Goal: Check status: Check status

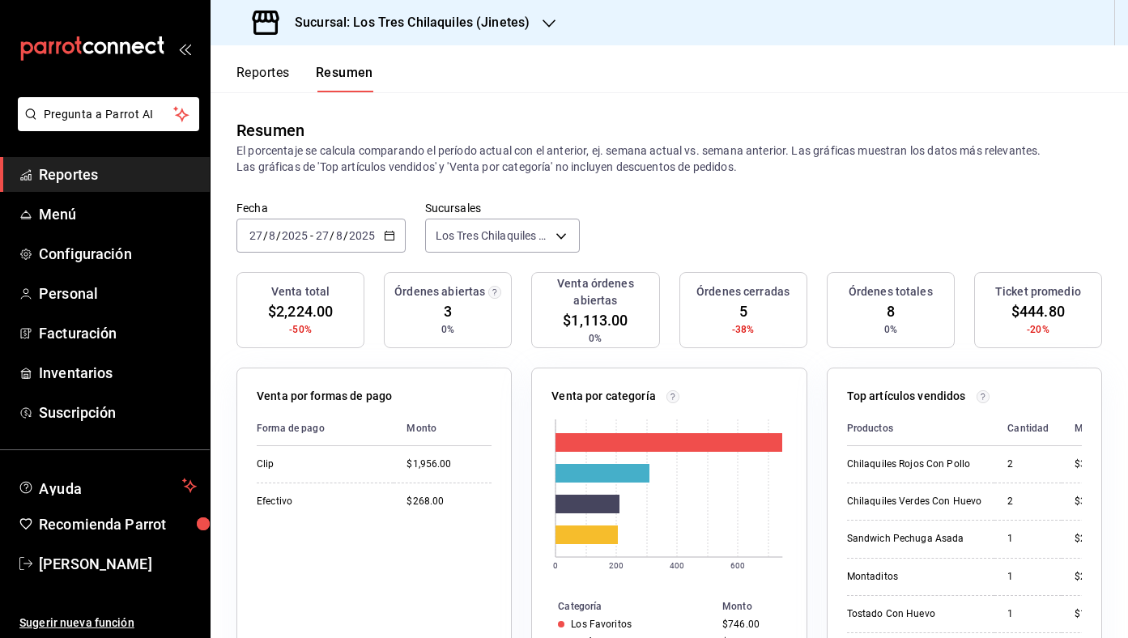
click at [260, 70] on button "Reportes" at bounding box center [262, 79] width 53 height 28
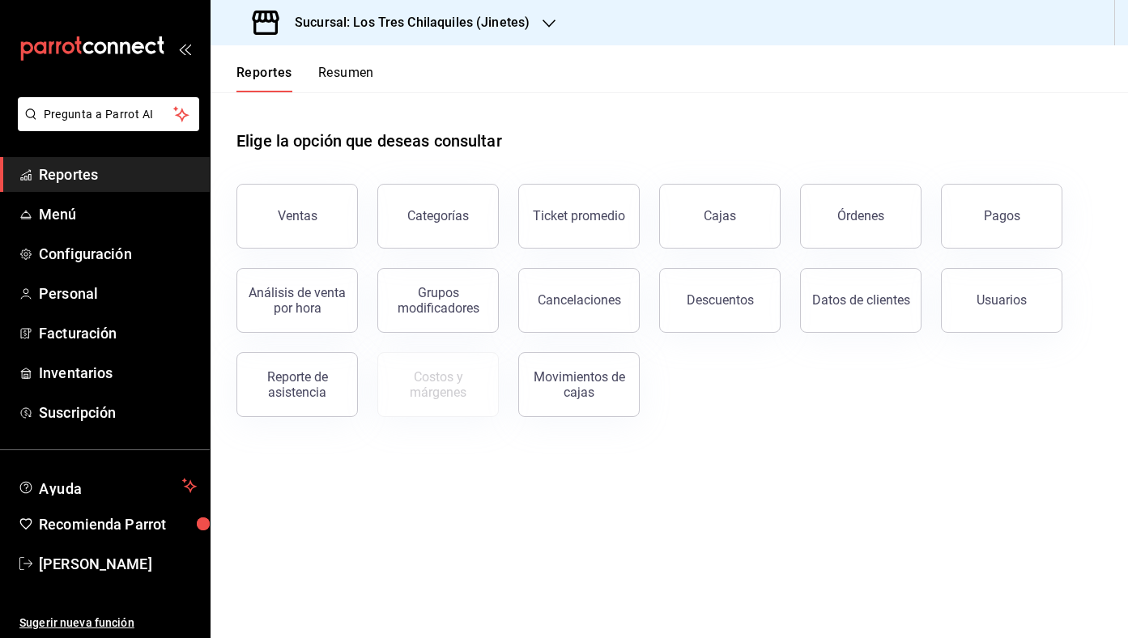
click at [360, 78] on button "Resumen" at bounding box center [346, 79] width 56 height 28
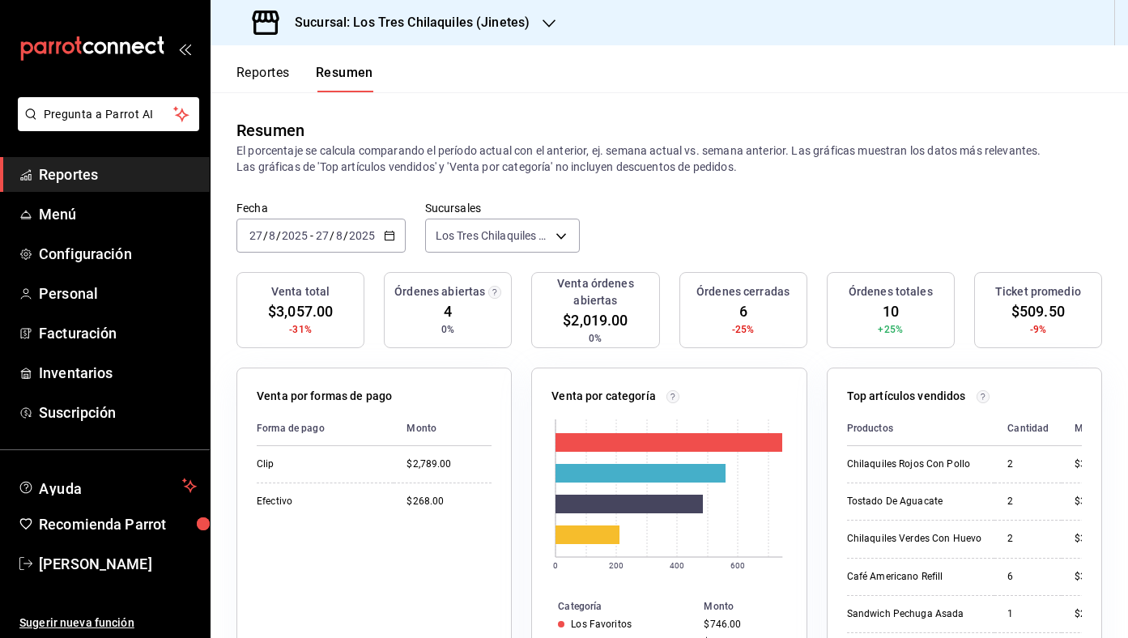
click at [288, 72] on button "Reportes" at bounding box center [262, 79] width 53 height 28
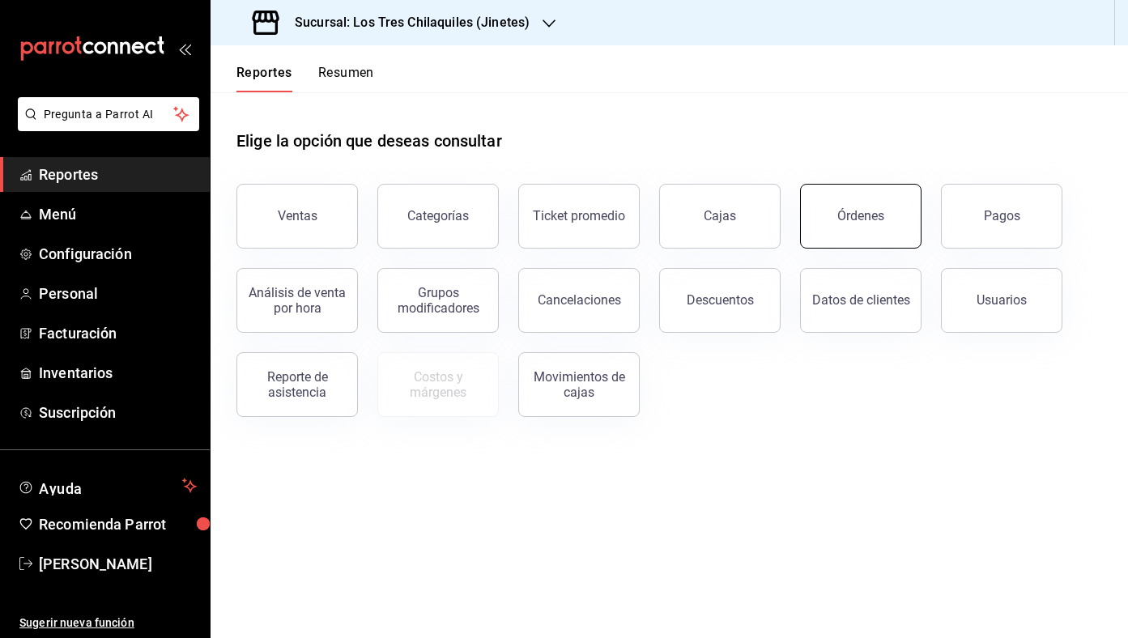
click at [884, 223] on button "Órdenes" at bounding box center [860, 216] width 121 height 65
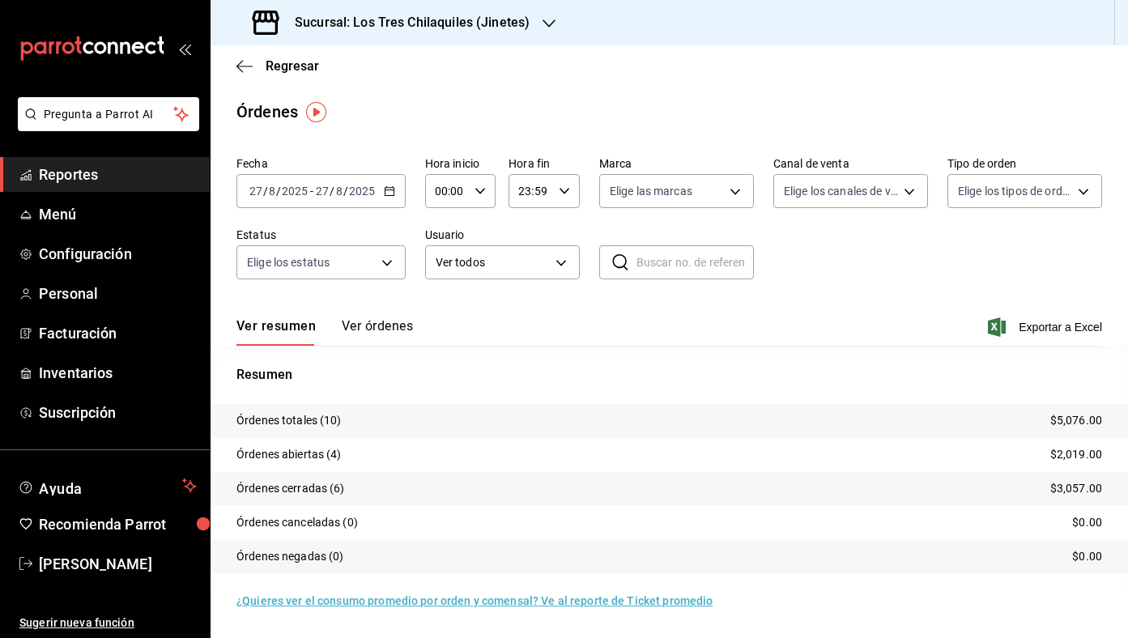
click at [403, 325] on button "Ver órdenes" at bounding box center [377, 332] width 71 height 28
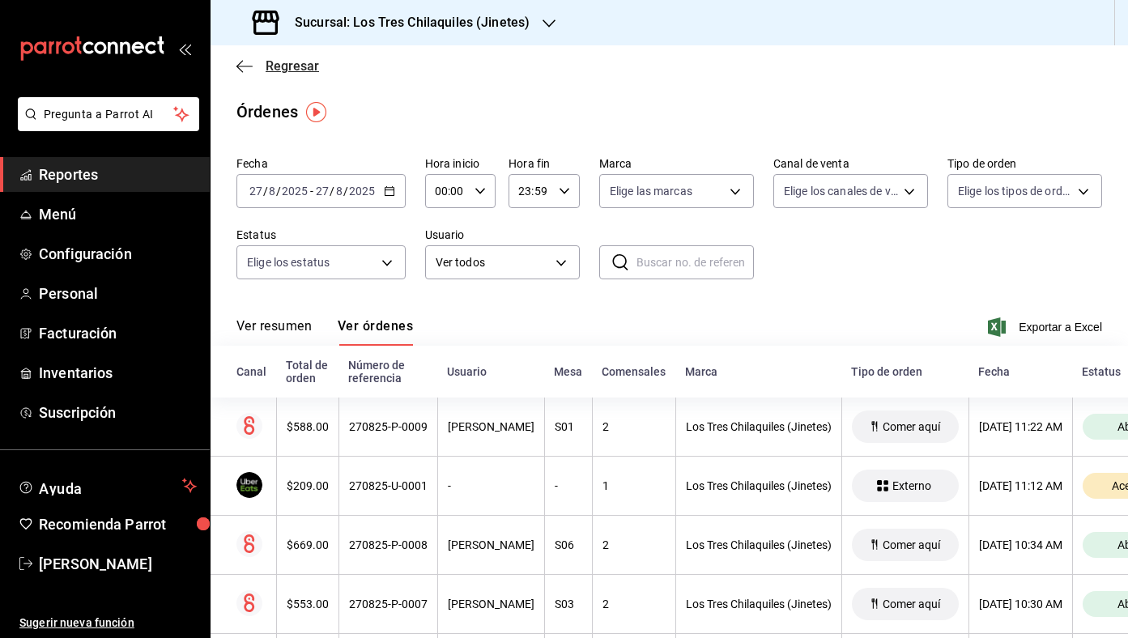
click at [308, 59] on span "Regresar" at bounding box center [292, 65] width 53 height 15
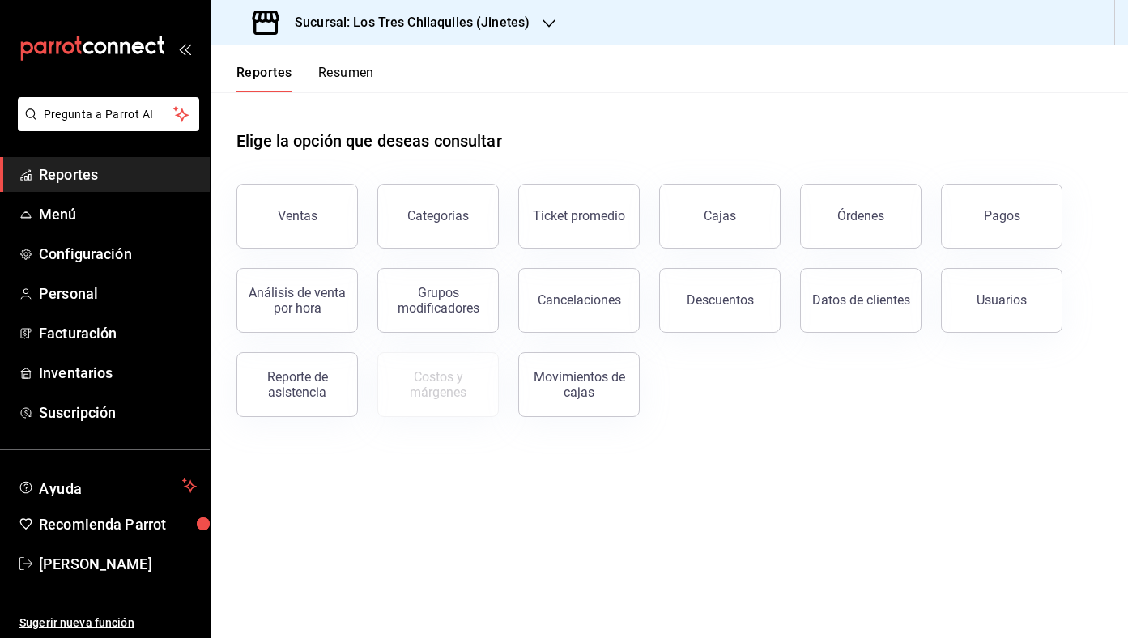
click at [340, 82] on button "Resumen" at bounding box center [346, 79] width 56 height 28
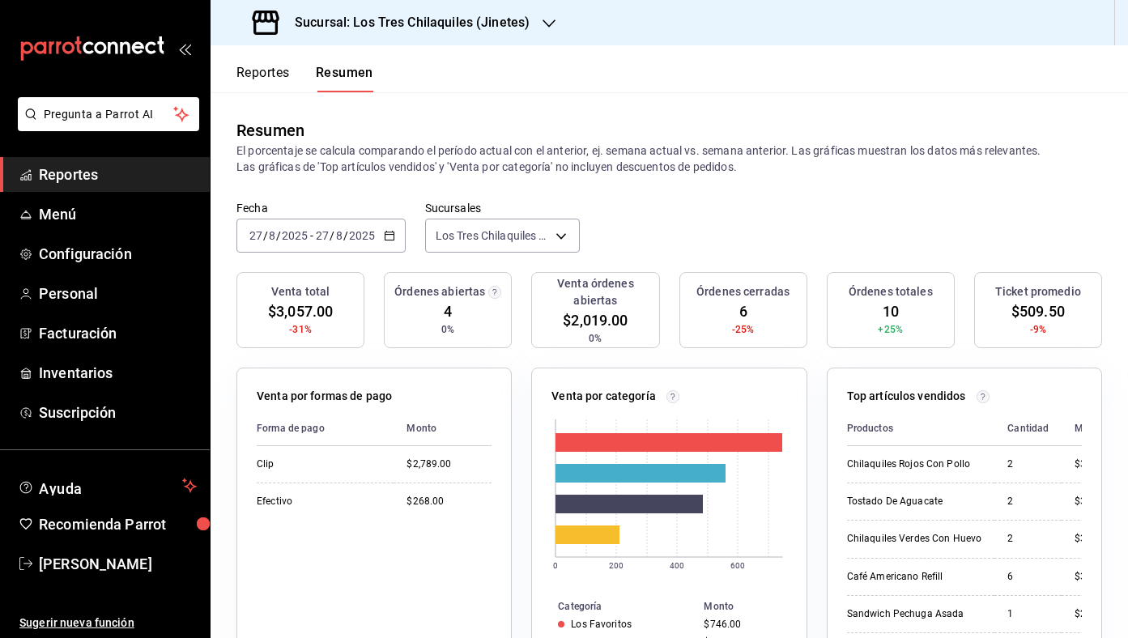
click at [389, 243] on div "[DATE] [DATE] - [DATE] [DATE]" at bounding box center [320, 236] width 169 height 34
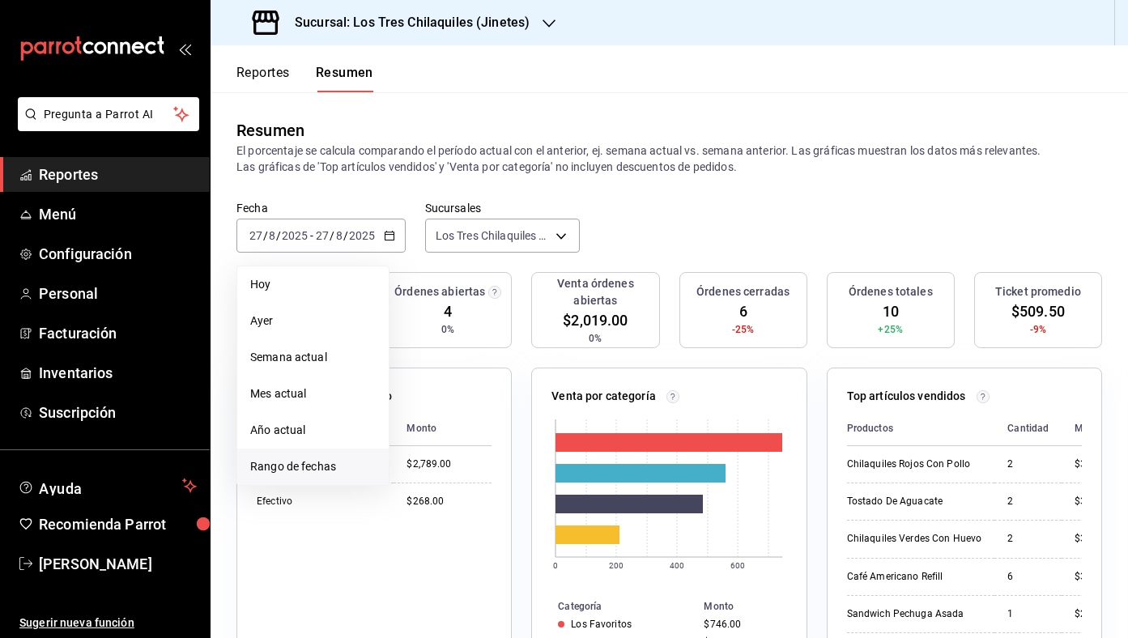
click at [360, 463] on span "Rango de fechas" at bounding box center [313, 466] width 126 height 17
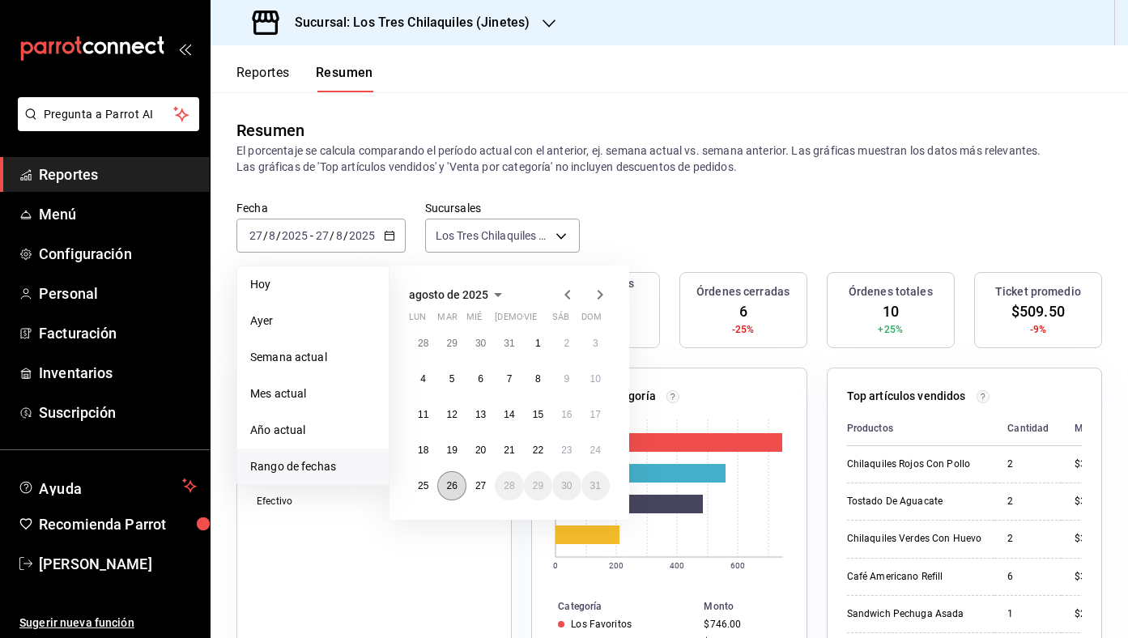
click at [458, 483] on button "26" at bounding box center [451, 485] width 28 height 29
click at [482, 483] on abbr "27" at bounding box center [480, 485] width 11 height 11
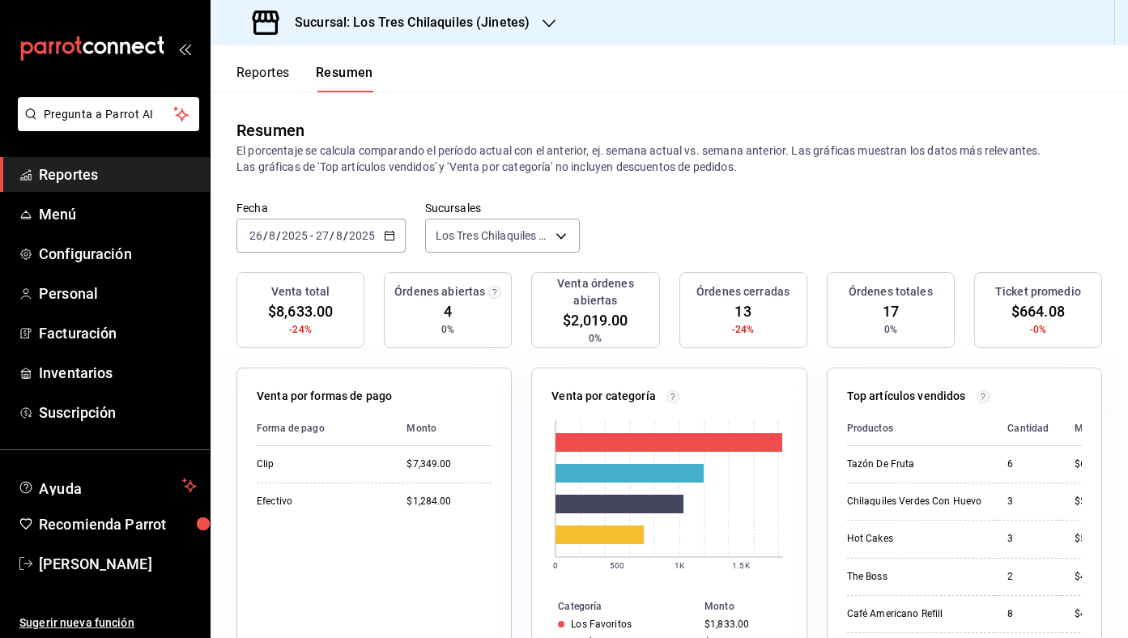
click at [392, 250] on div "[DATE] [DATE] - [DATE] [DATE]" at bounding box center [320, 236] width 169 height 34
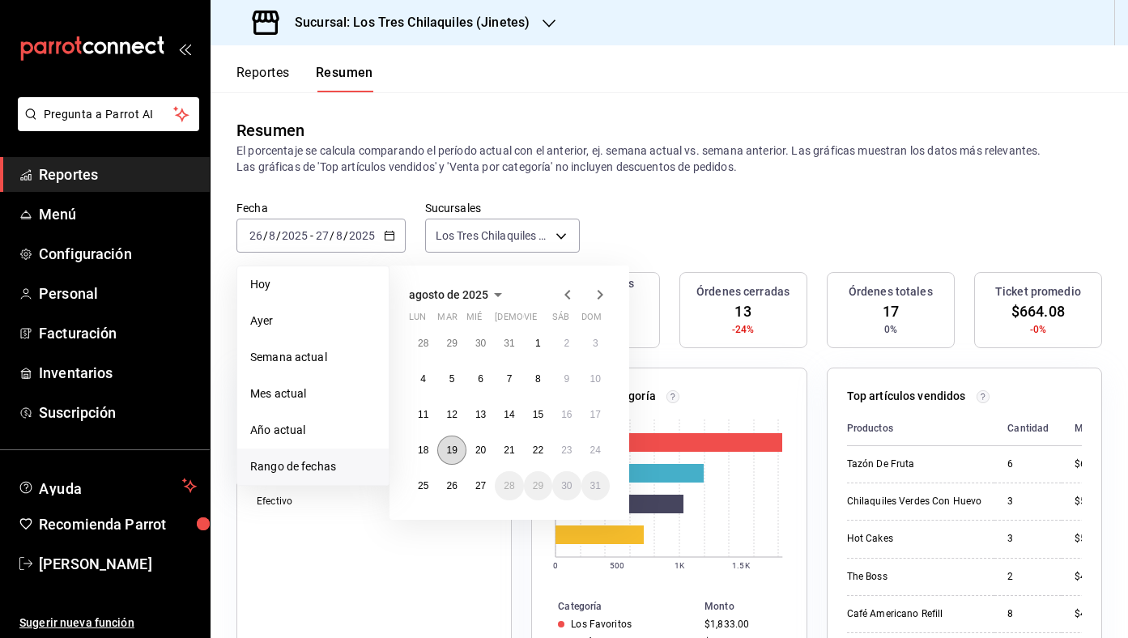
click at [457, 457] on button "19" at bounding box center [451, 450] width 28 height 29
click at [478, 456] on button "20" at bounding box center [481, 450] width 28 height 29
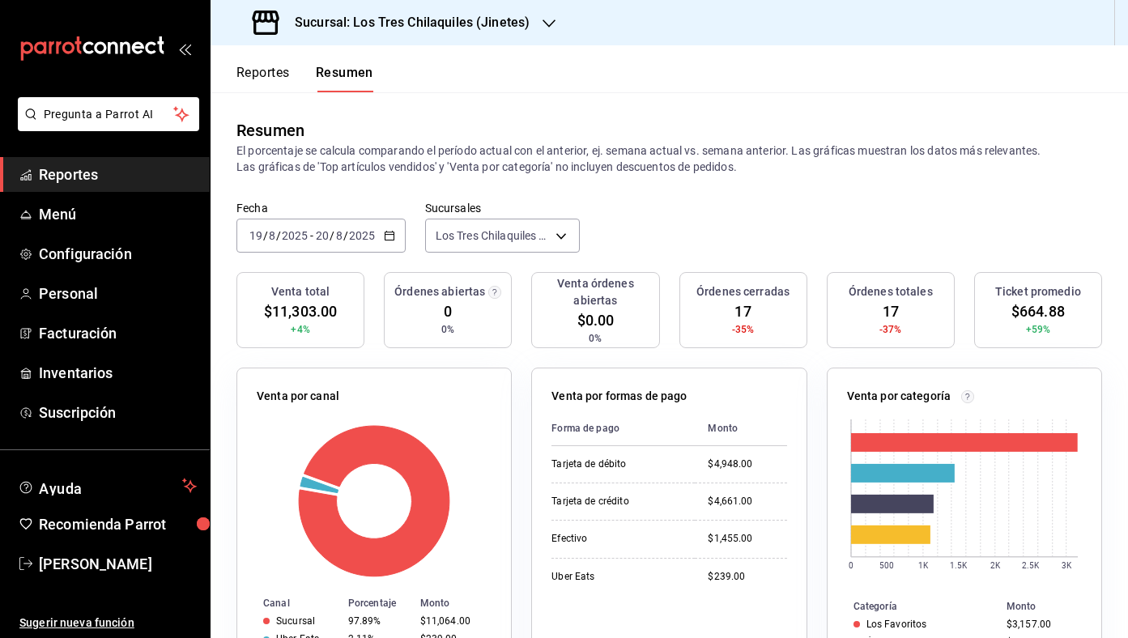
click at [384, 236] on icon "button" at bounding box center [389, 235] width 11 height 11
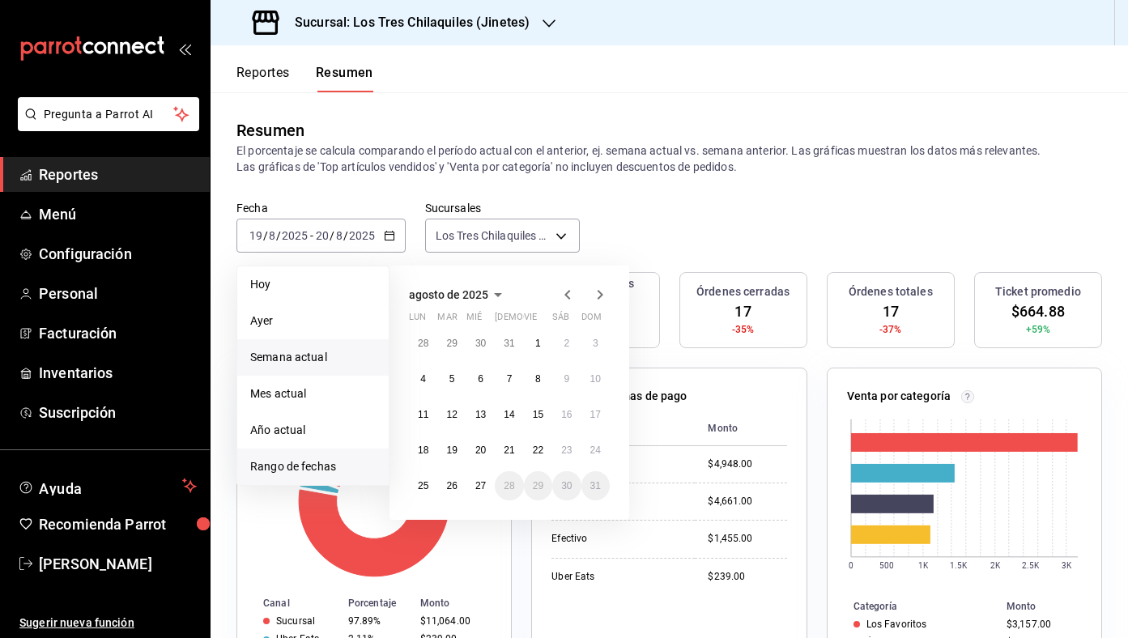
click at [352, 375] on li "Semana actual" at bounding box center [312, 357] width 151 height 36
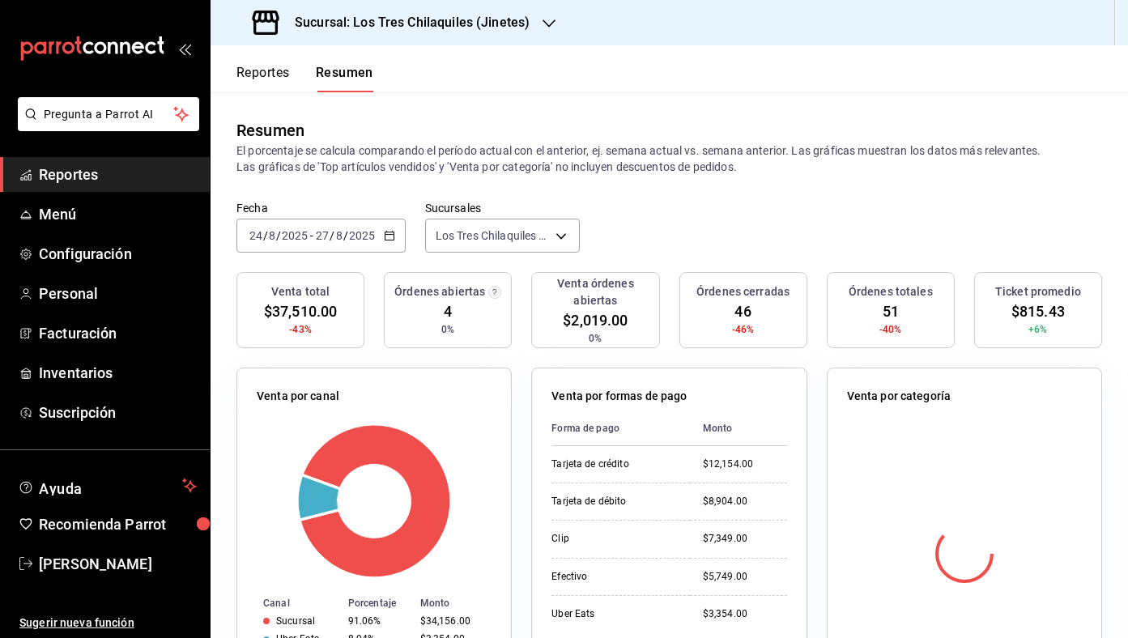
click at [387, 245] on div "[DATE] [DATE] - [DATE] [DATE]" at bounding box center [320, 236] width 169 height 34
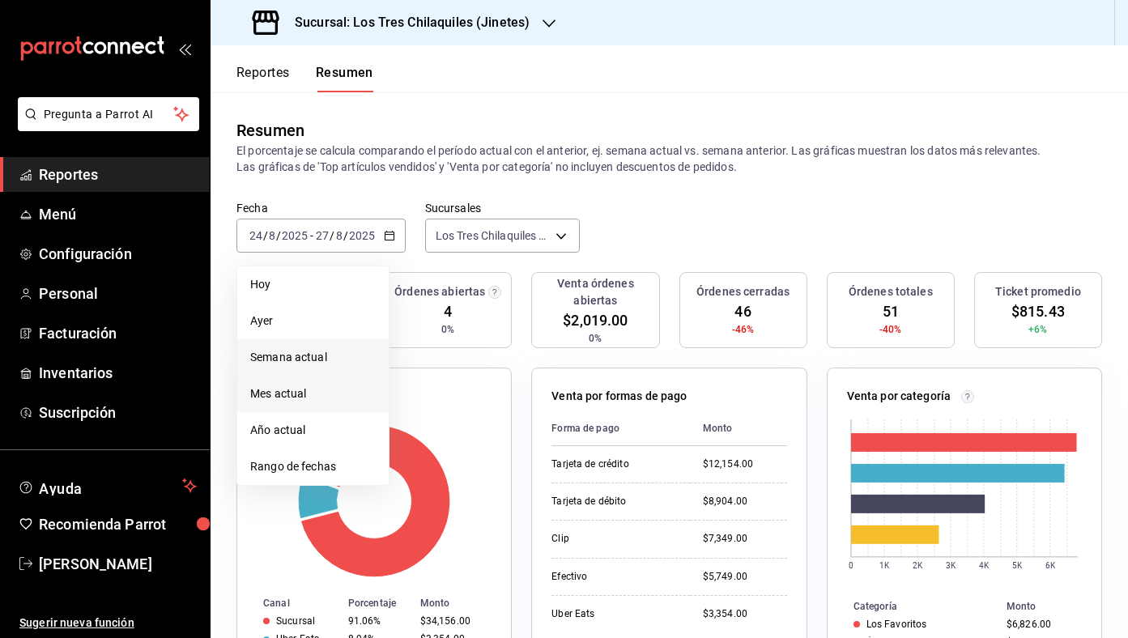
click at [335, 399] on span "Mes actual" at bounding box center [313, 394] width 126 height 17
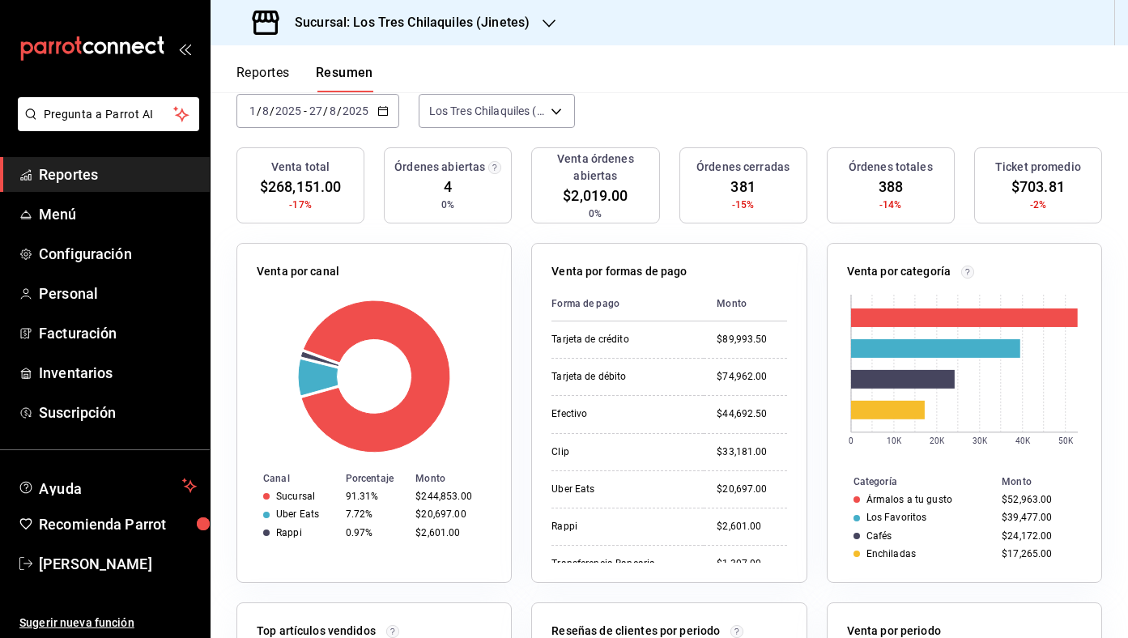
scroll to position [121, 0]
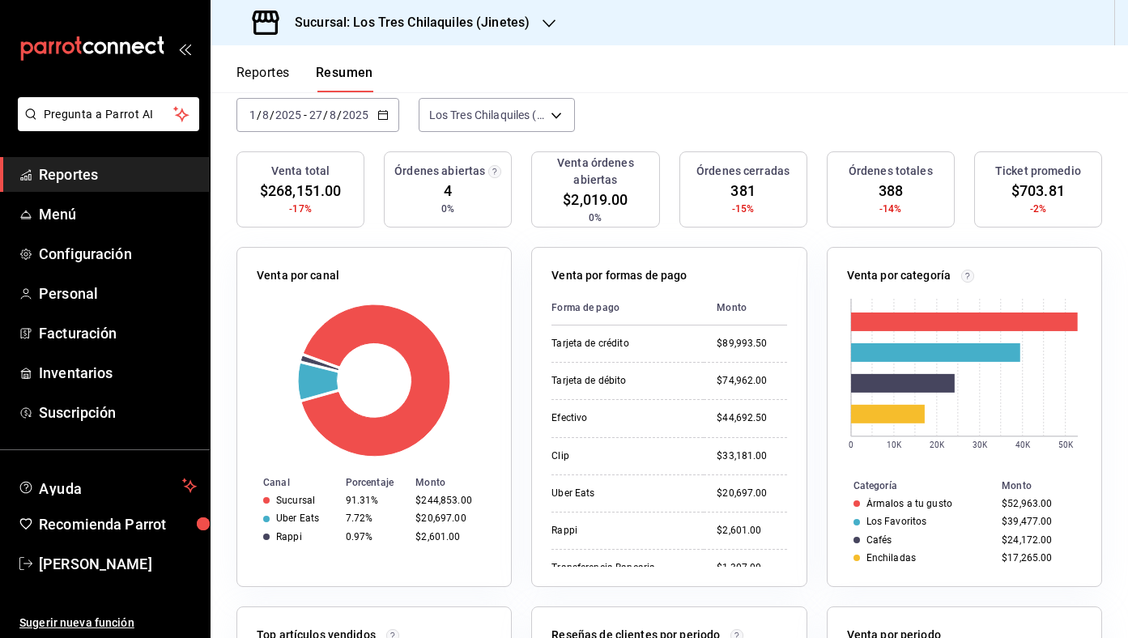
click at [394, 118] on div "[DATE] [DATE] - [DATE] [DATE]" at bounding box center [317, 115] width 163 height 34
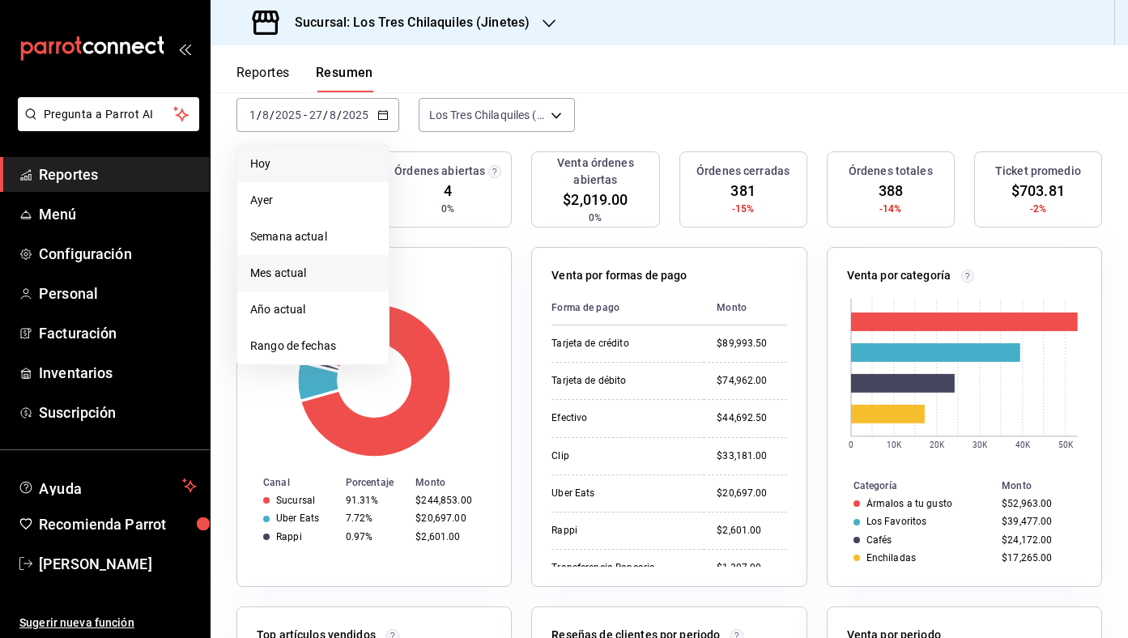
click at [344, 166] on span "Hoy" at bounding box center [313, 164] width 126 height 17
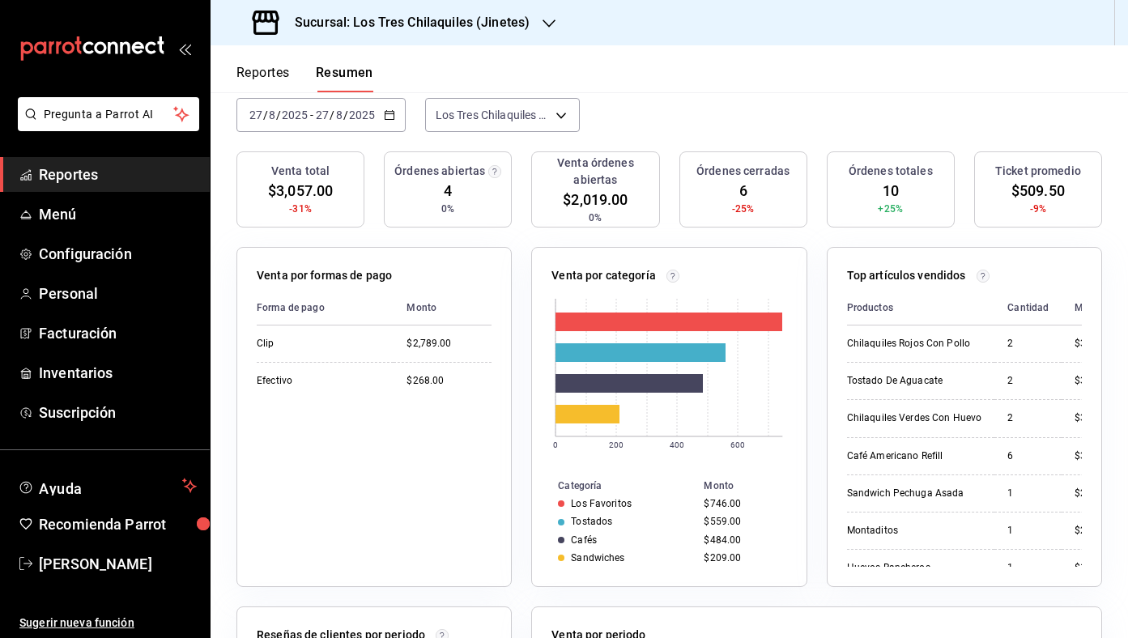
click at [275, 84] on button "Reportes" at bounding box center [262, 79] width 53 height 28
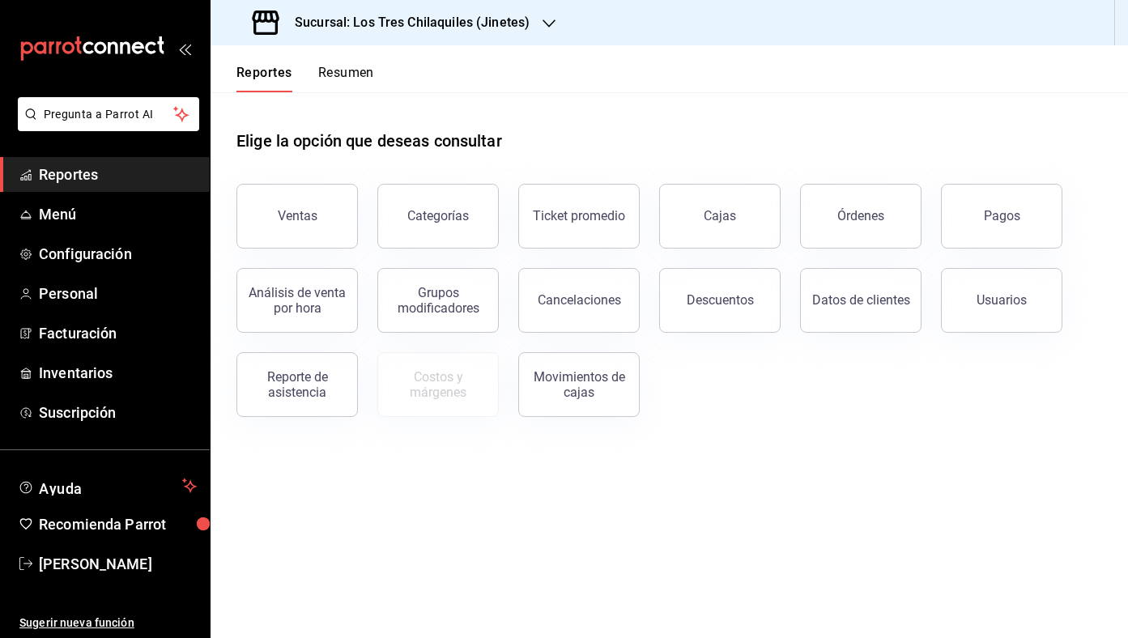
click at [322, 74] on button "Resumen" at bounding box center [346, 79] width 56 height 28
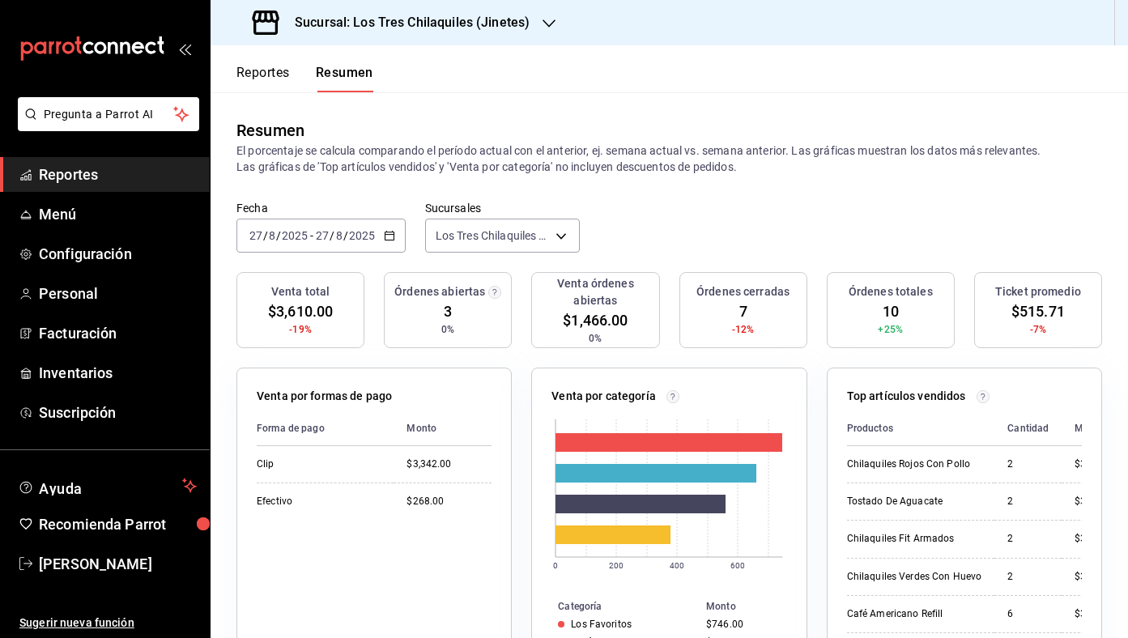
click at [390, 241] on icon "button" at bounding box center [389, 235] width 11 height 11
click at [341, 391] on span "Mes actual" at bounding box center [313, 394] width 126 height 17
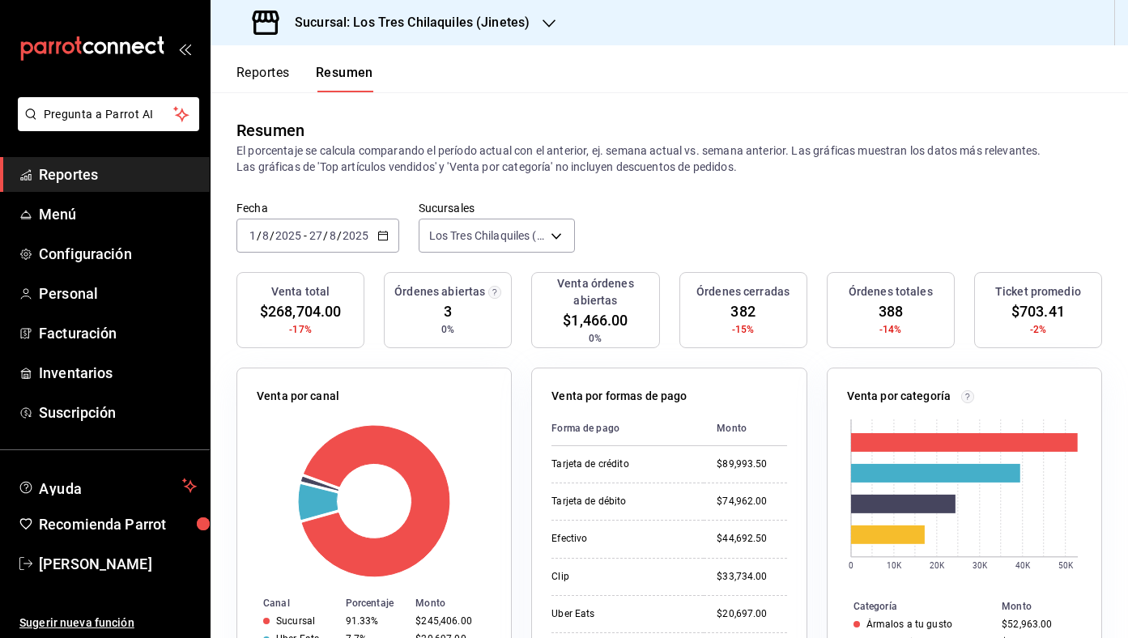
click at [386, 232] on \(Stroke\) "button" at bounding box center [383, 236] width 10 height 9
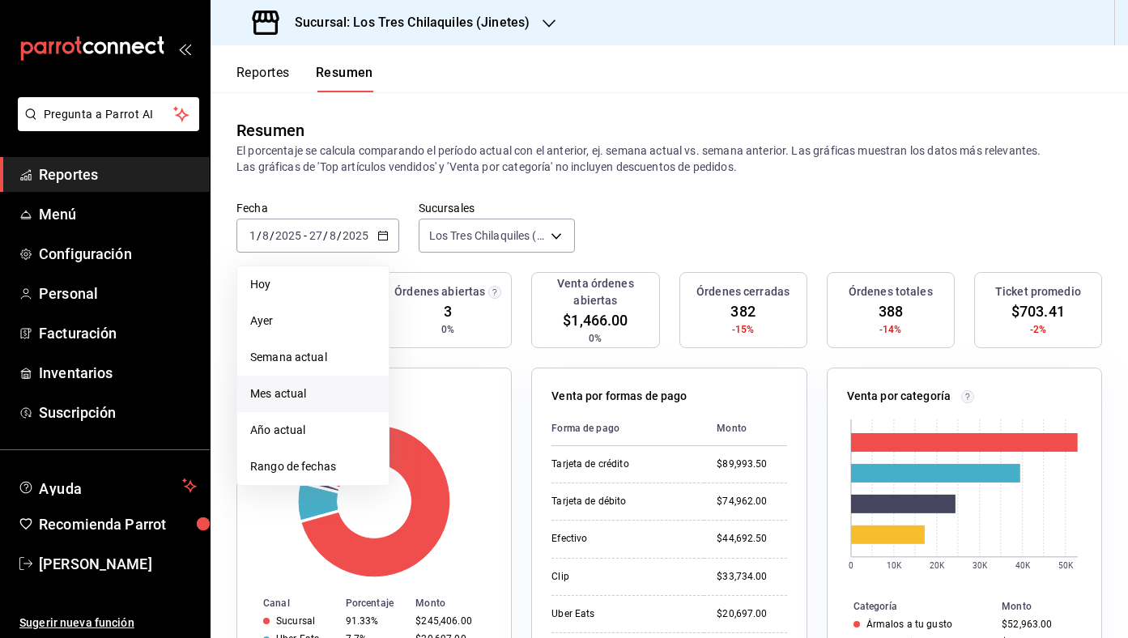
click at [343, 393] on span "Mes actual" at bounding box center [313, 394] width 126 height 17
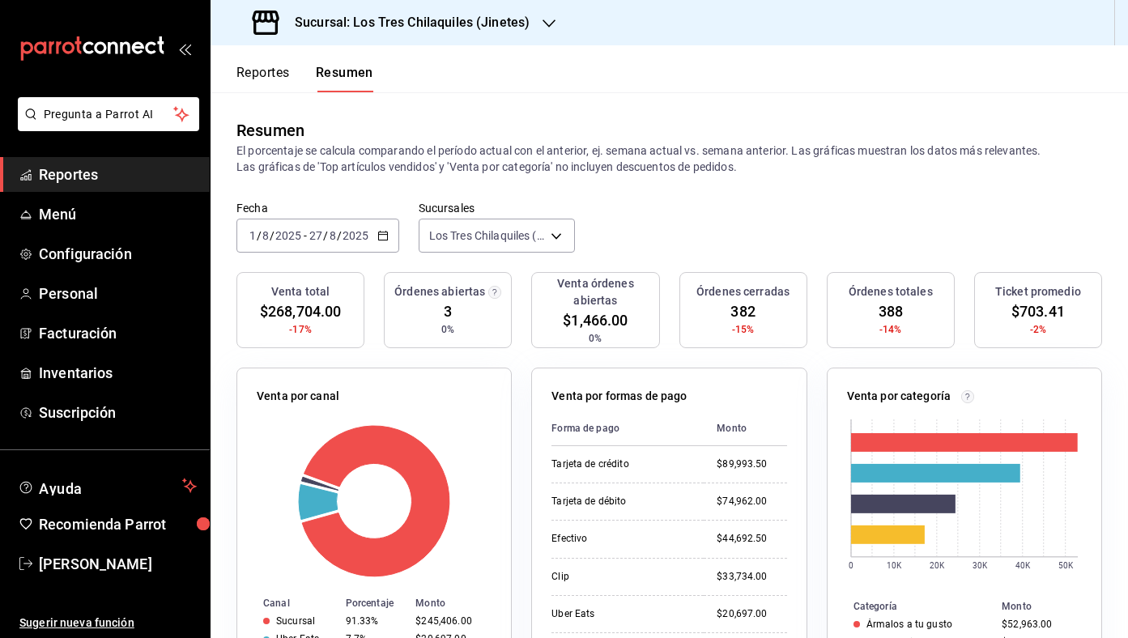
click at [386, 226] on div "[DATE] [DATE] - [DATE] [DATE]" at bounding box center [317, 236] width 163 height 34
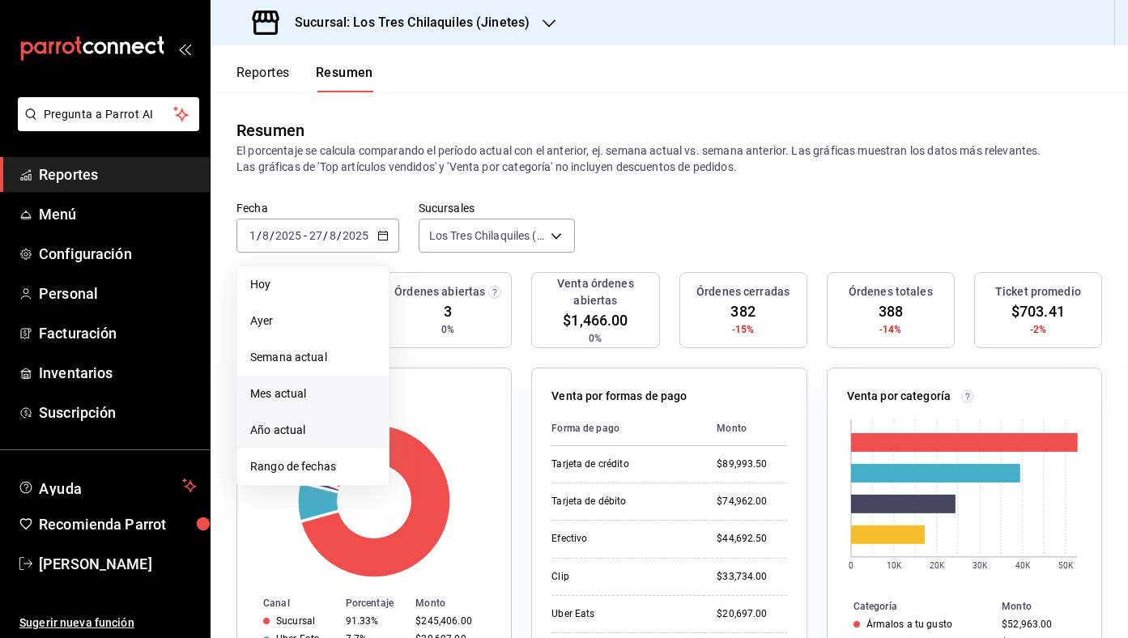
click at [351, 421] on li "Año actual" at bounding box center [312, 430] width 151 height 36
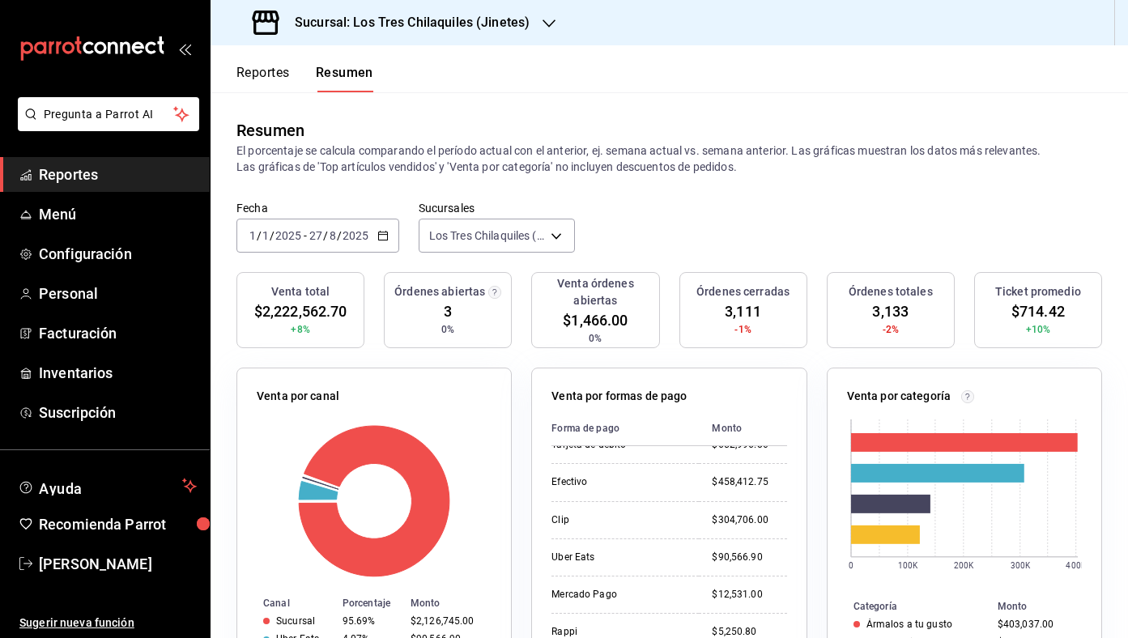
click at [386, 235] on icon "button" at bounding box center [382, 235] width 11 height 11
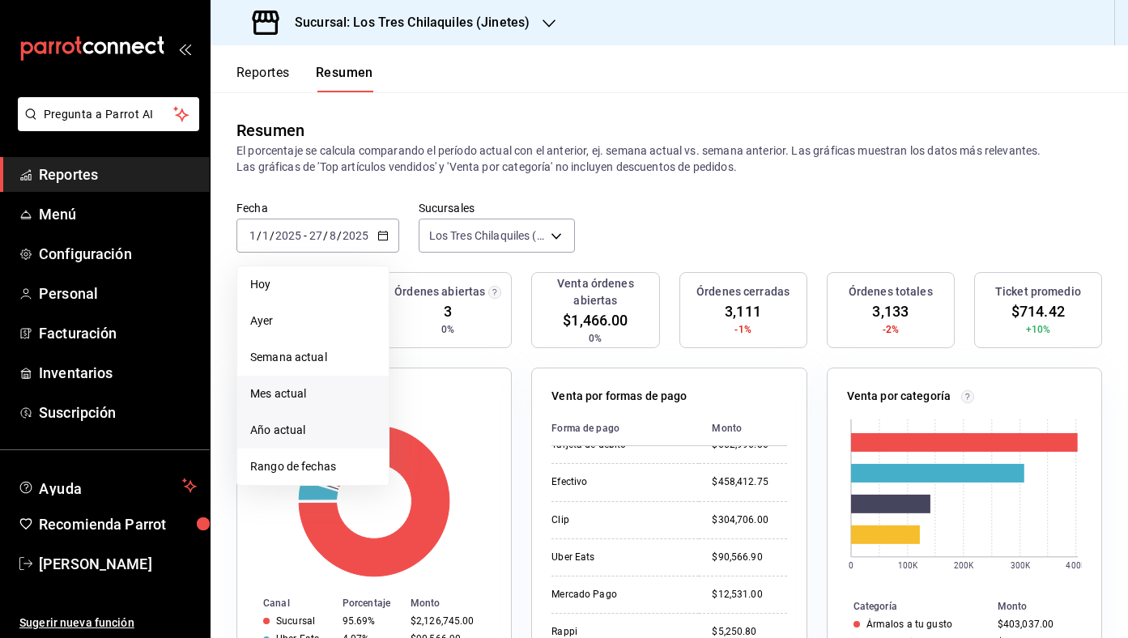
click at [342, 380] on li "Mes actual" at bounding box center [312, 394] width 151 height 36
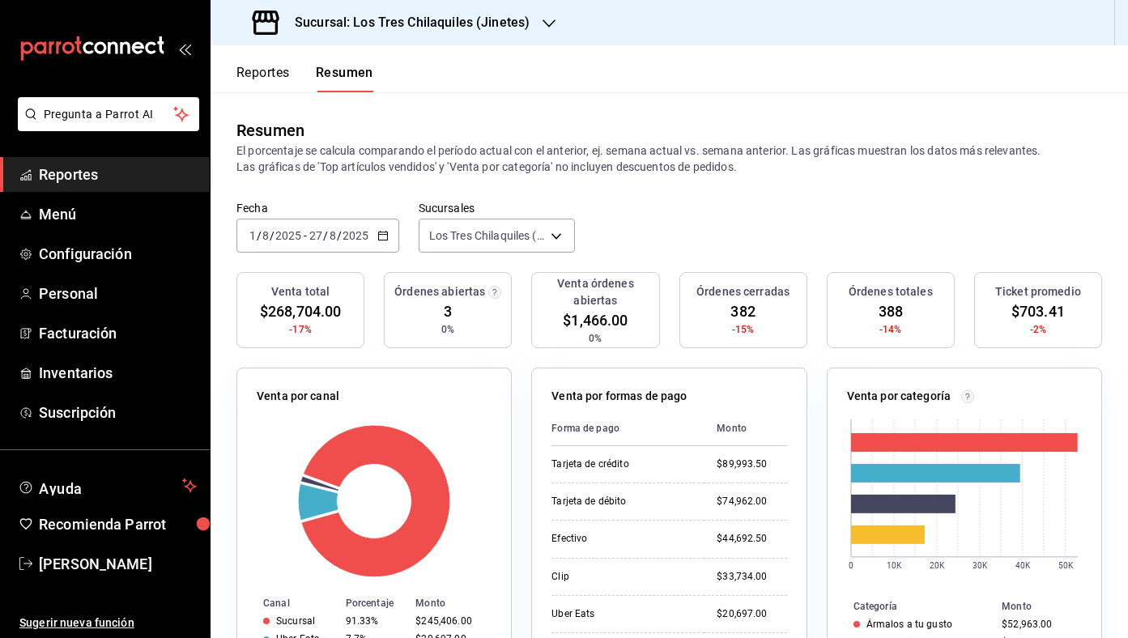
click at [271, 81] on button "Reportes" at bounding box center [262, 79] width 53 height 28
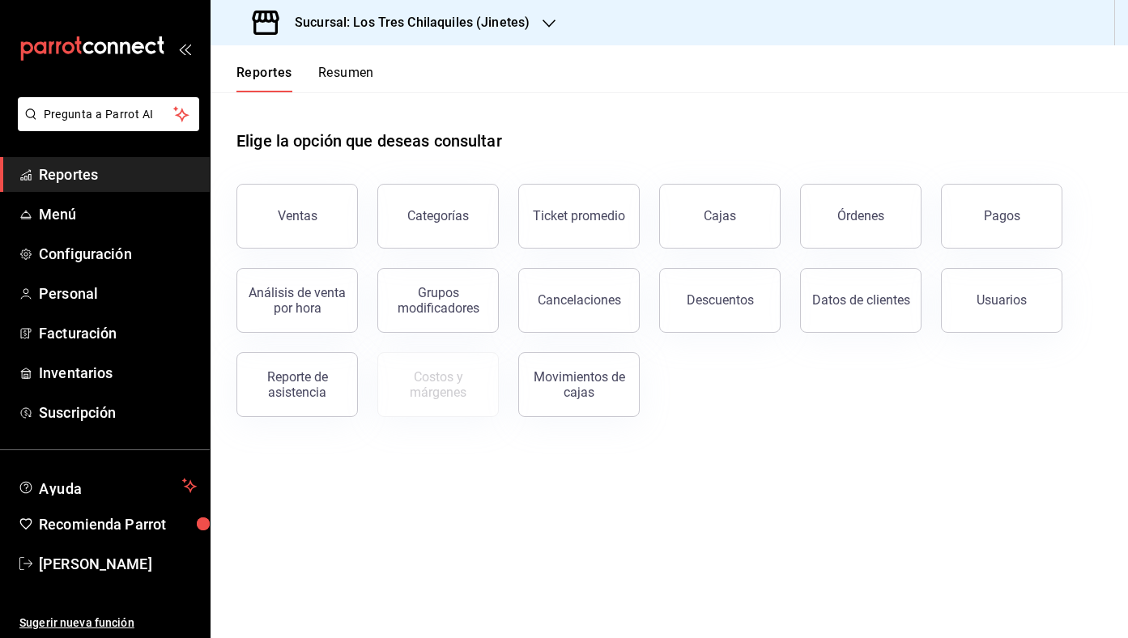
click at [303, 79] on div "Reportes Resumen" at bounding box center [305, 79] width 138 height 28
click at [339, 75] on button "Resumen" at bounding box center [346, 79] width 56 height 28
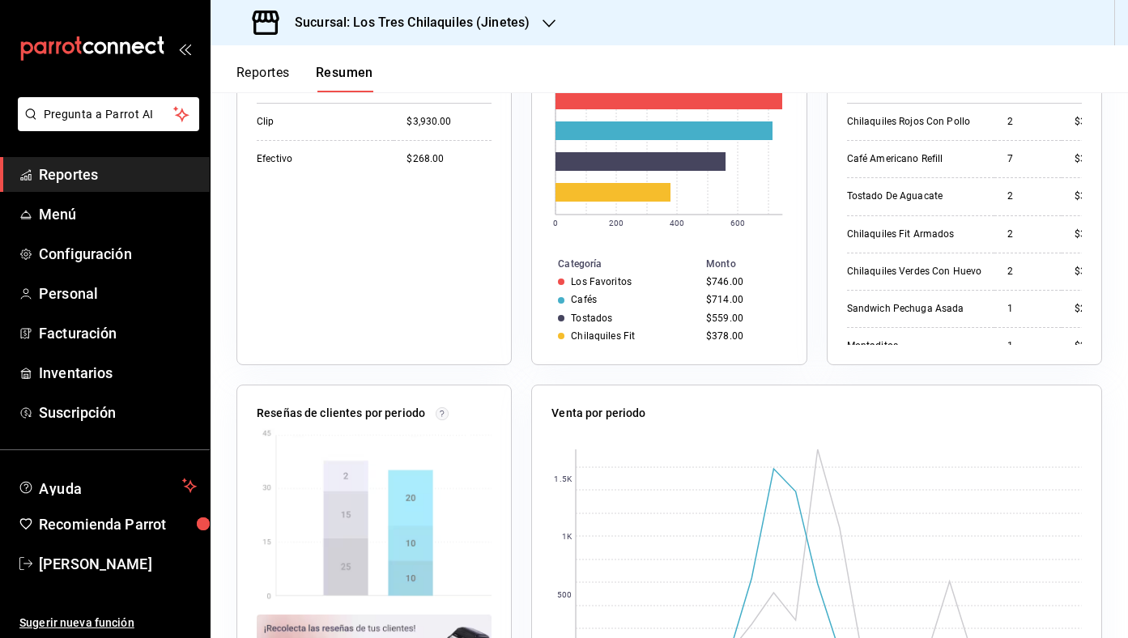
scroll to position [455, 0]
